Goal: Information Seeking & Learning: Find specific page/section

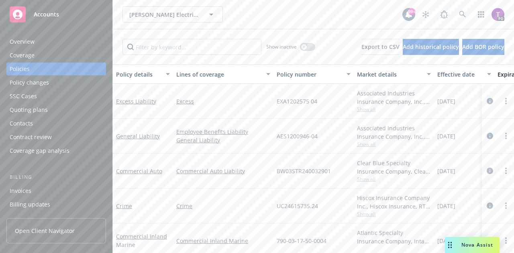
scroll to position [10, 0]
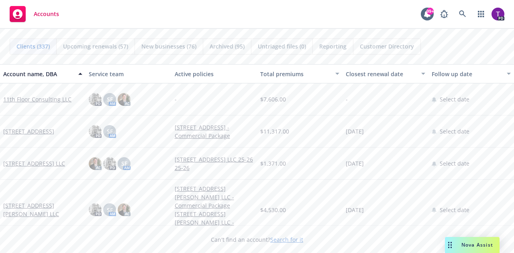
click at [283, 241] on link "Search for it" at bounding box center [286, 240] width 33 height 8
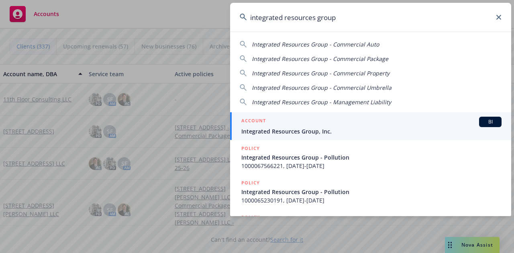
type input "integrated resources group"
